Goal: Use online tool/utility: Use online tool/utility

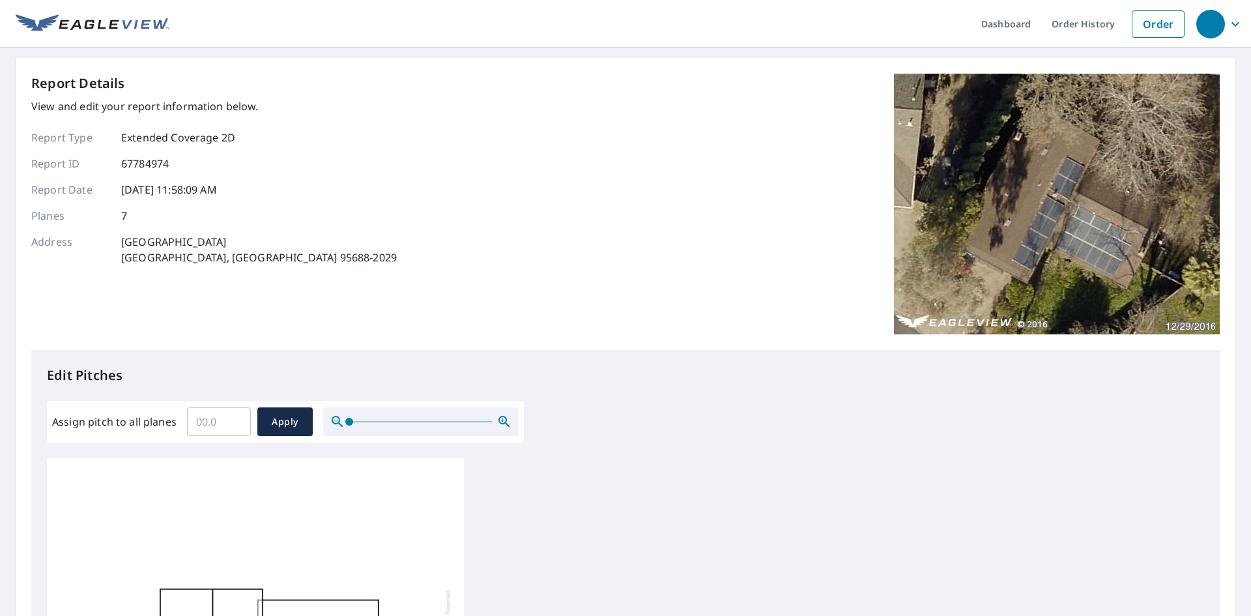
click at [215, 418] on input "Assign pitch to all planes" at bounding box center [219, 421] width 64 height 36
type input "3"
click at [281, 423] on span "Apply" at bounding box center [285, 422] width 35 height 16
type input "3"
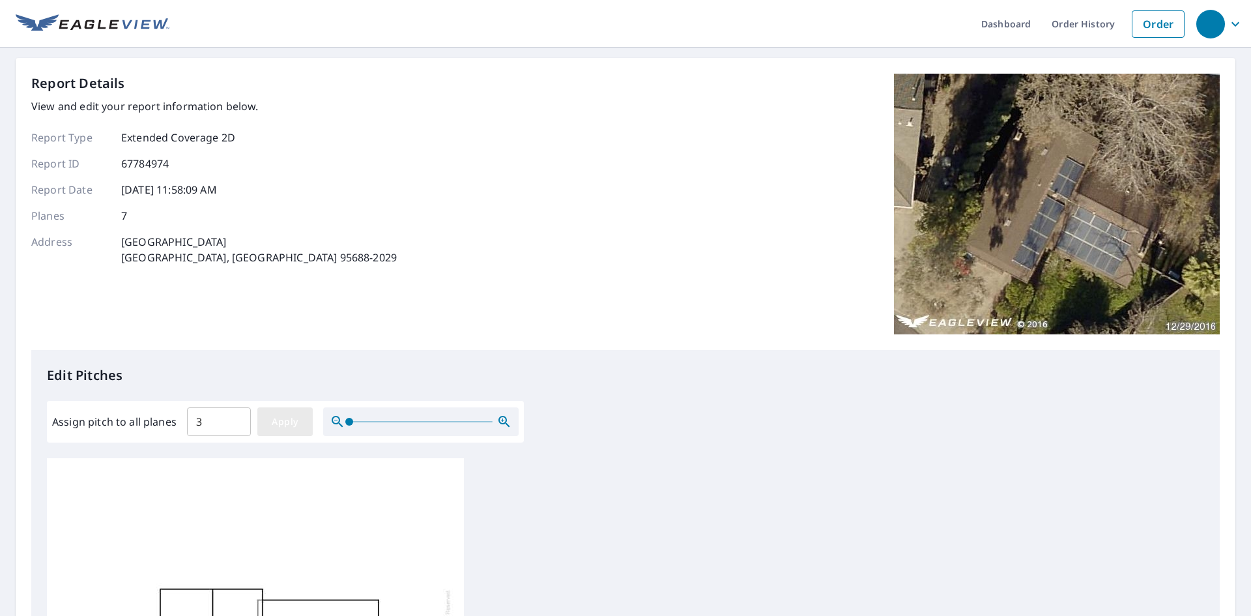
type input "3"
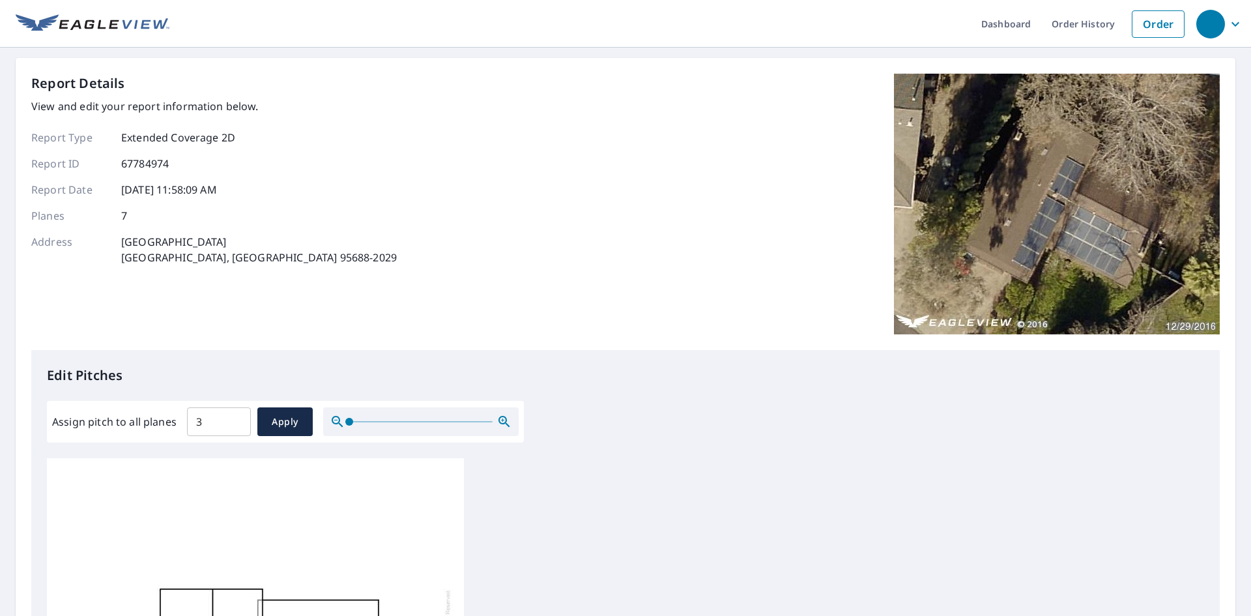
scroll to position [13, 0]
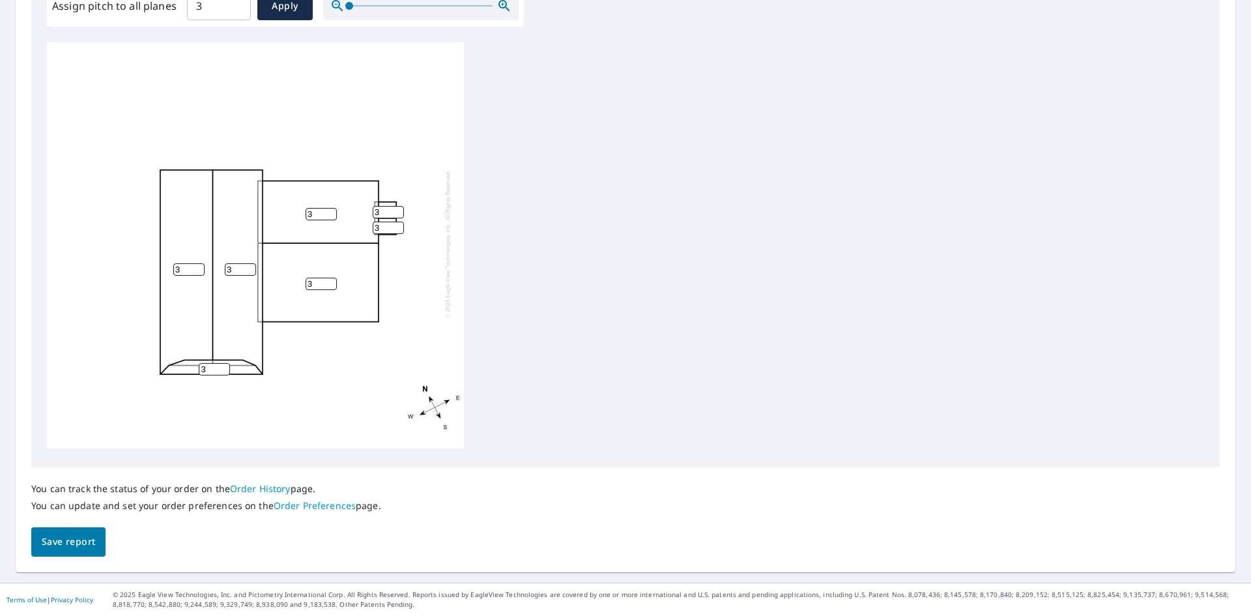
click at [69, 538] on span "Save report" at bounding box center [68, 541] width 53 height 16
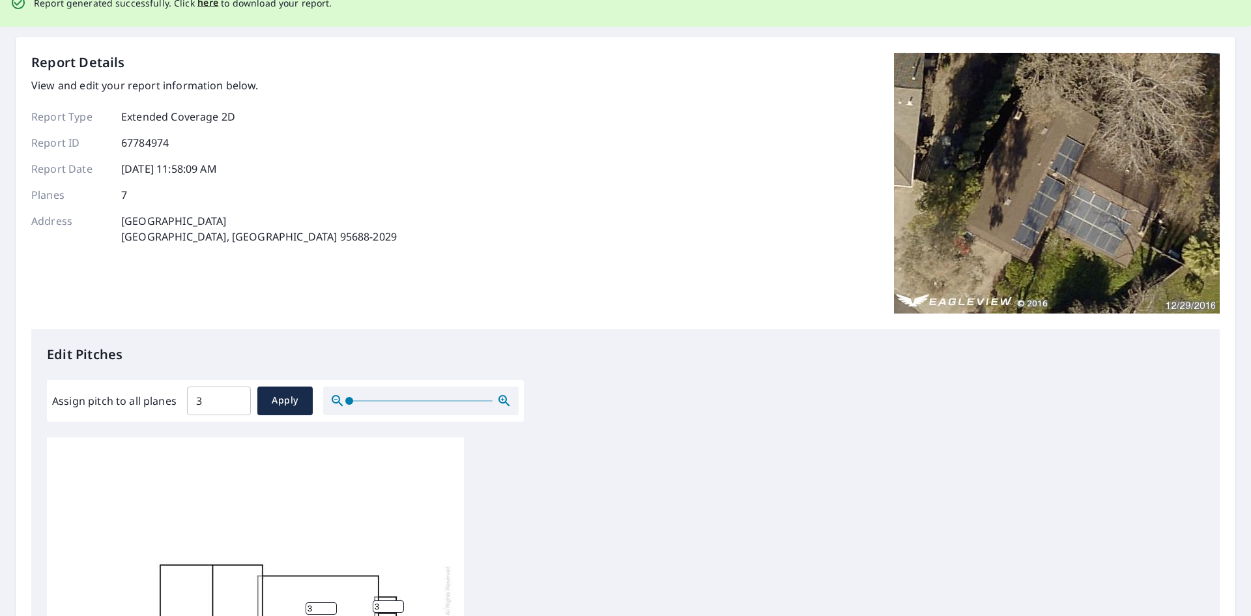
scroll to position [0, 0]
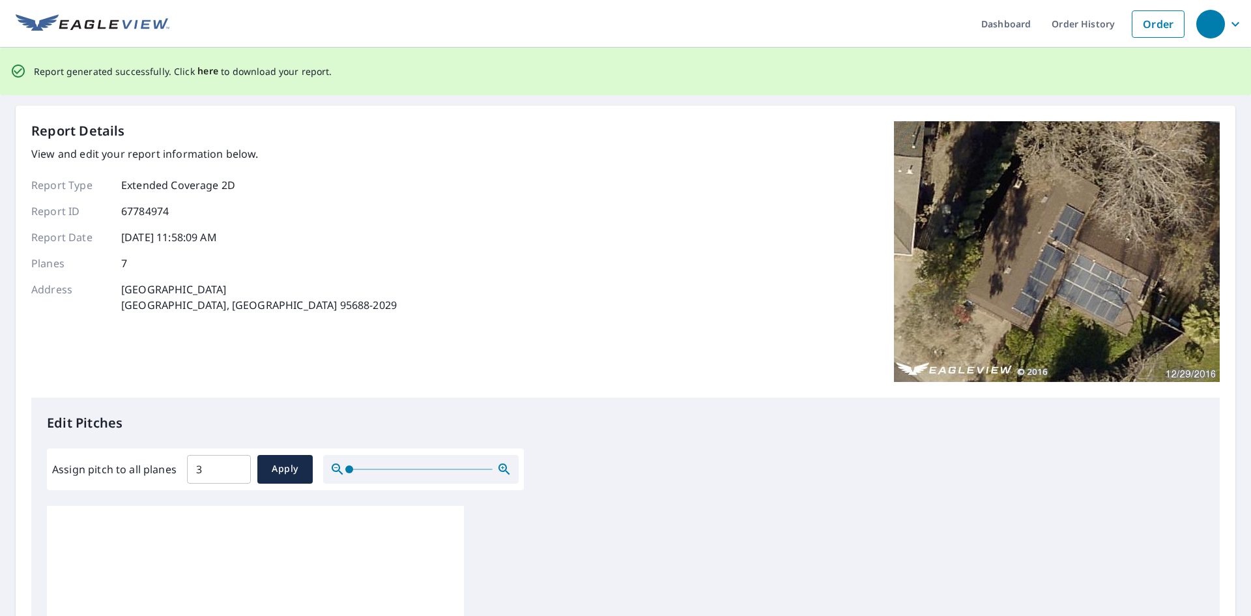
click at [203, 66] on span "here" at bounding box center [207, 71] width 21 height 16
